Goal: Share content: Share content

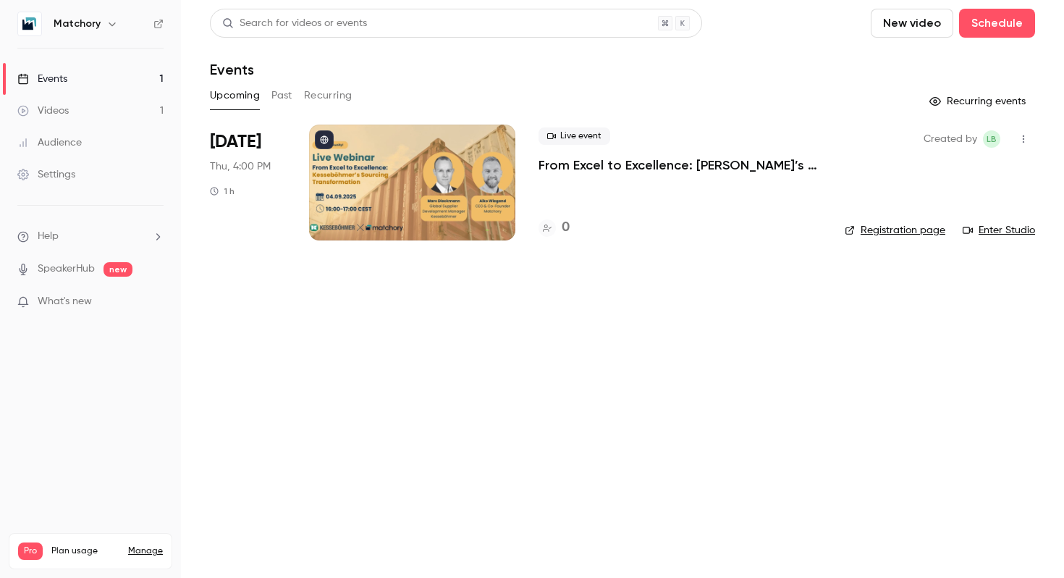
click at [1021, 145] on button "button" at bounding box center [1023, 138] width 23 height 23
click at [659, 293] on div at bounding box center [532, 289] width 1064 height 578
click at [1020, 133] on button "button" at bounding box center [1023, 138] width 23 height 23
click at [277, 101] on div at bounding box center [532, 289] width 1064 height 578
click at [277, 101] on button "Past" at bounding box center [282, 95] width 21 height 23
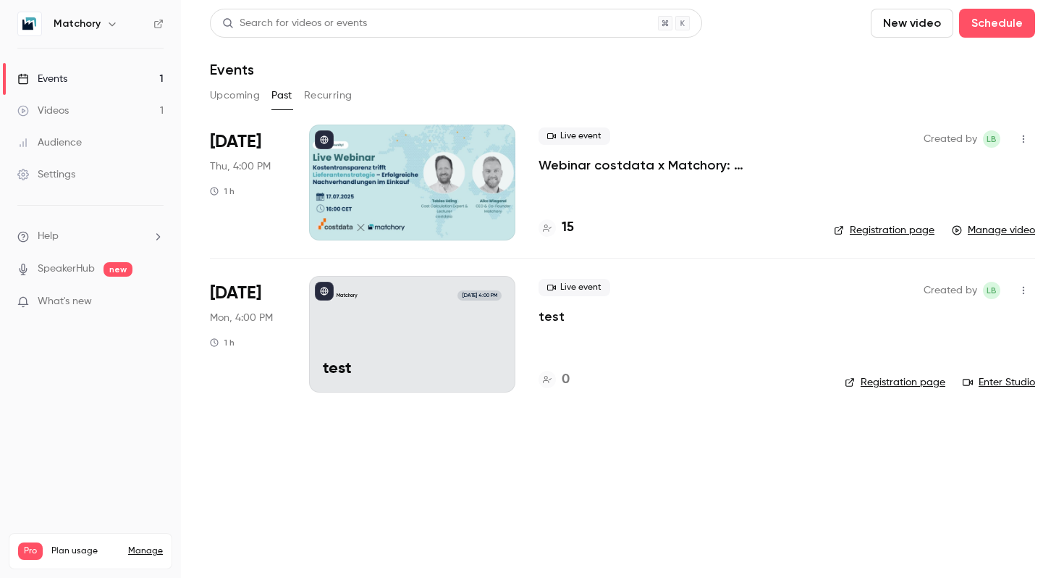
click at [250, 99] on button "Upcoming" at bounding box center [235, 95] width 50 height 23
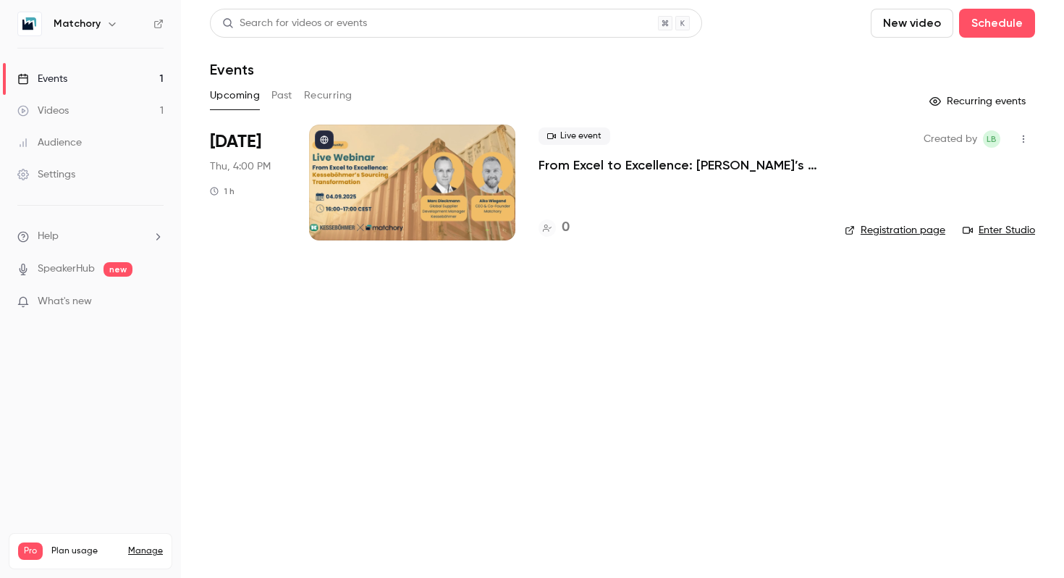
click at [1028, 129] on button "button" at bounding box center [1023, 138] width 23 height 23
click at [902, 175] on div at bounding box center [901, 176] width 23 height 12
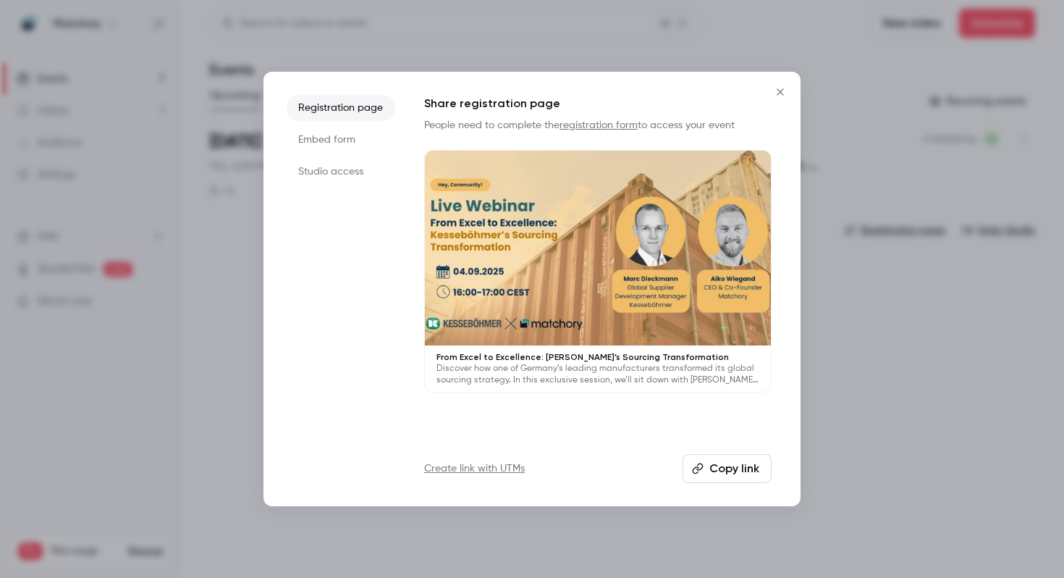
click at [360, 146] on li "Embed form" at bounding box center [341, 140] width 109 height 26
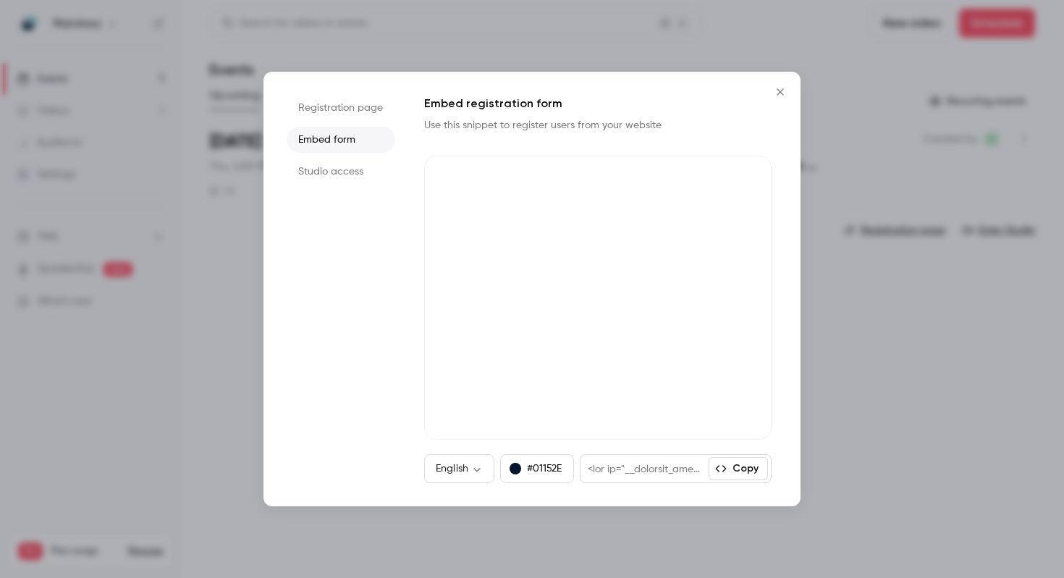
click at [744, 465] on button "Copy" at bounding box center [738, 468] width 59 height 23
click at [928, 85] on div at bounding box center [532, 289] width 1064 height 578
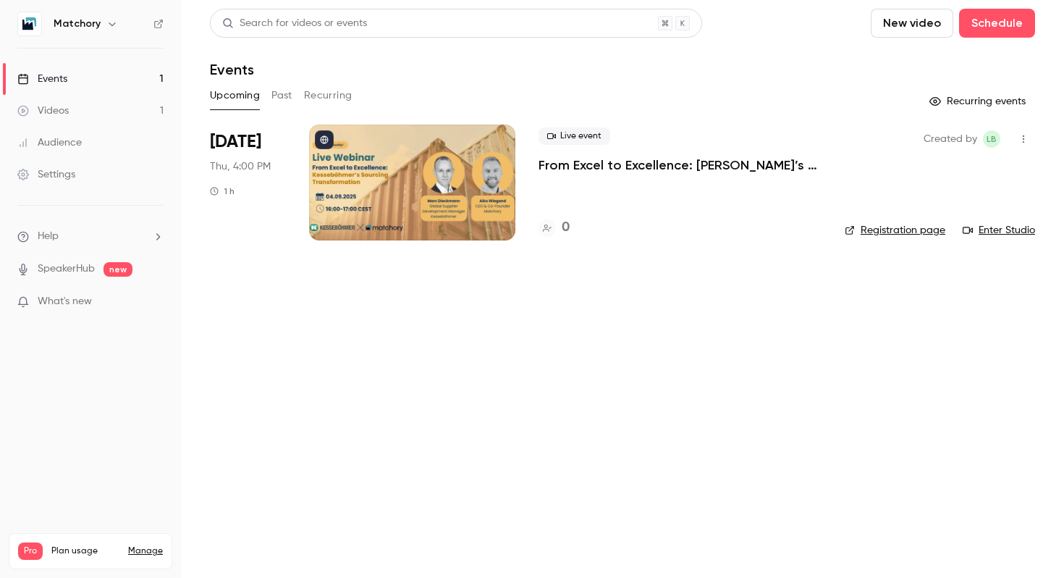
click at [1030, 141] on button "button" at bounding box center [1023, 138] width 23 height 23
click at [941, 184] on li "Share" at bounding box center [956, 176] width 156 height 38
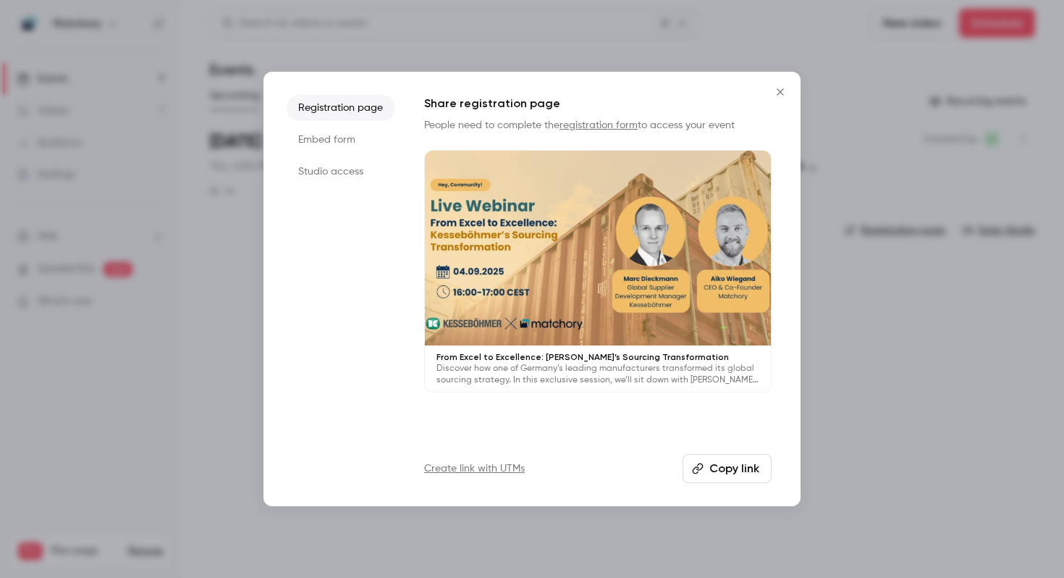
click at [340, 140] on li "Embed form" at bounding box center [341, 140] width 109 height 26
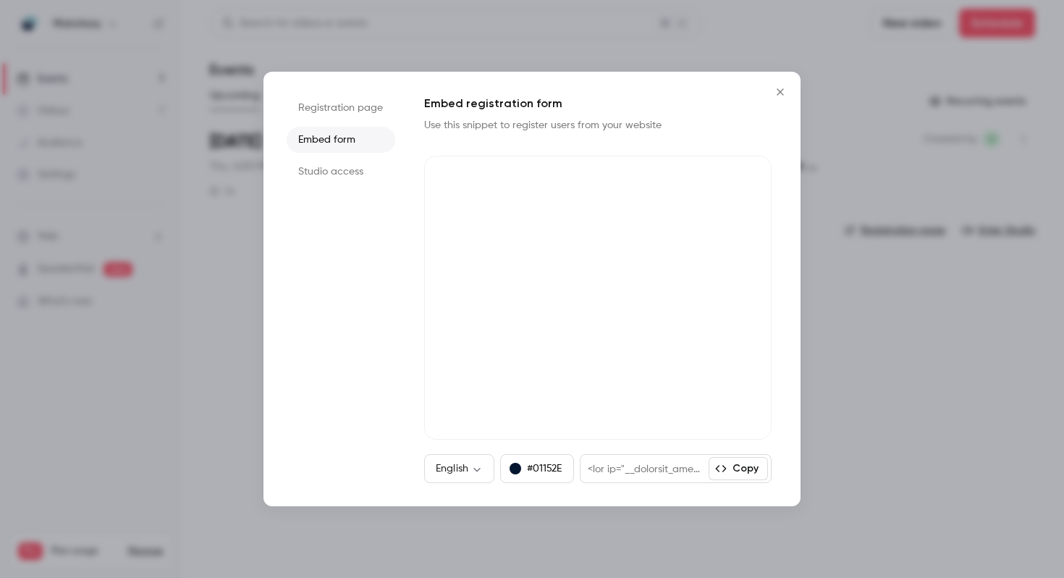
click at [632, 473] on div at bounding box center [645, 469] width 128 height 28
click at [727, 469] on icon "button" at bounding box center [721, 469] width 12 height 12
click at [726, 467] on icon "button" at bounding box center [721, 468] width 11 height 7
click at [521, 469] on div "button" at bounding box center [516, 469] width 12 height 12
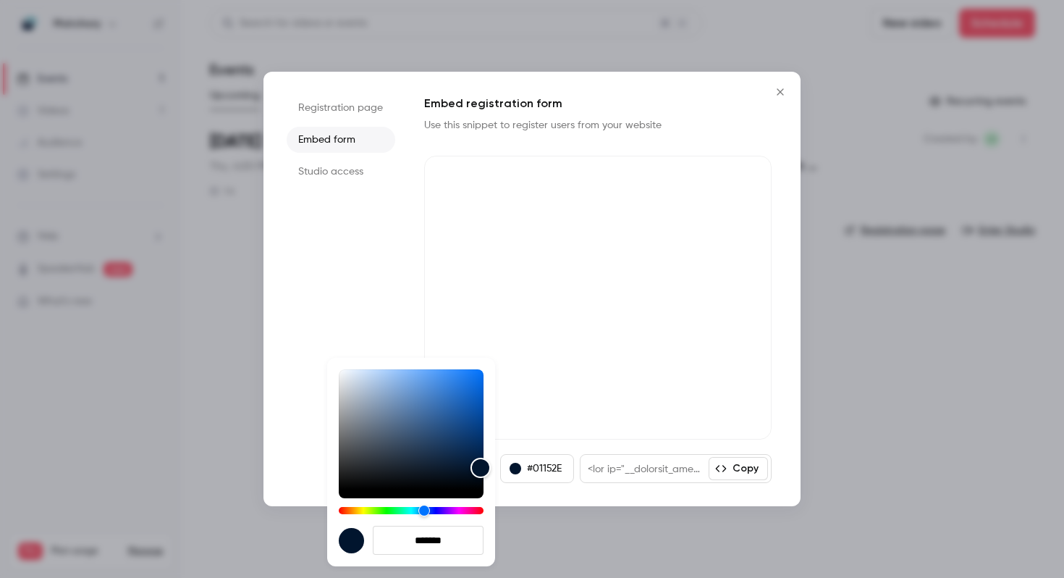
click at [619, 474] on div at bounding box center [532, 289] width 1064 height 578
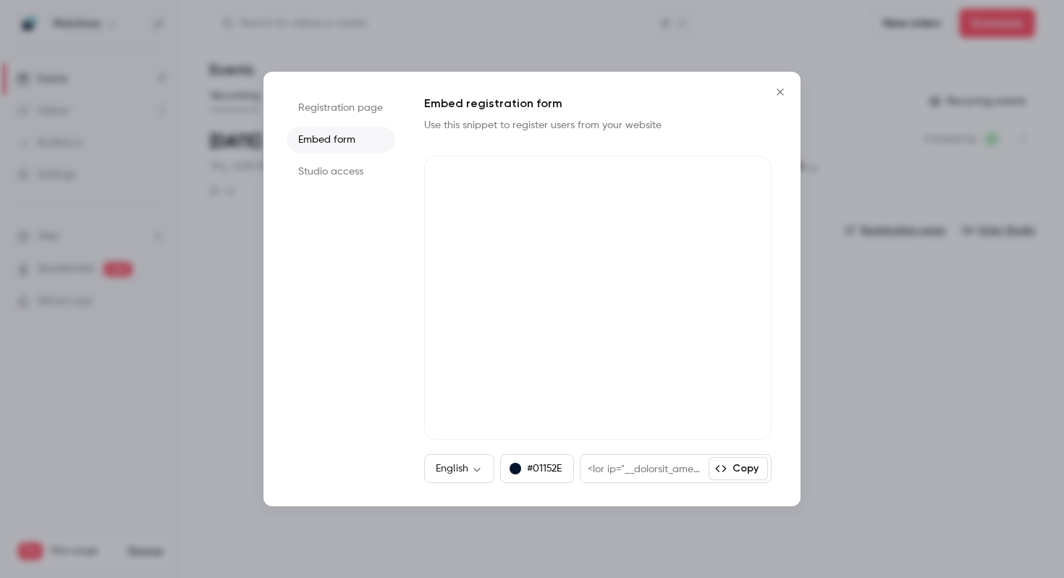
click at [732, 466] on button "Copy" at bounding box center [738, 468] width 59 height 23
